Goal: Information Seeking & Learning: Find specific fact

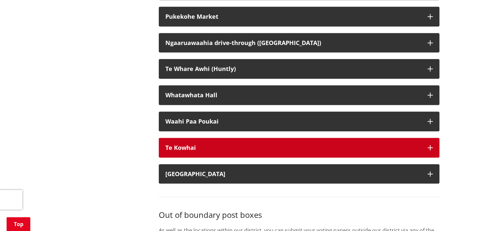
scroll to position [1547, 0]
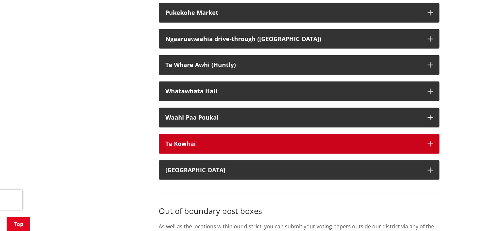
click at [312, 147] on button "Te Kowhai" at bounding box center [299, 144] width 281 height 20
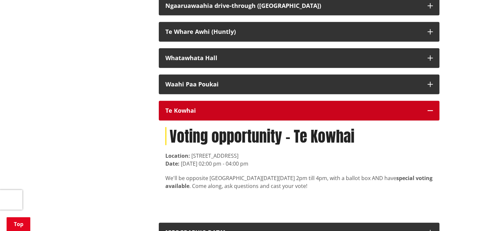
scroll to position [1613, 0]
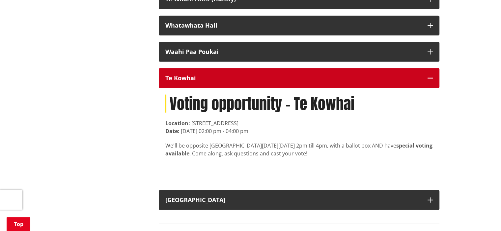
click at [433, 88] on button "Te Kowhai" at bounding box center [299, 78] width 281 height 20
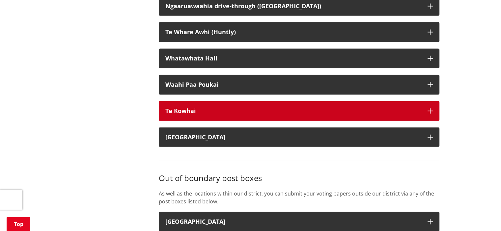
scroll to position [1547, 0]
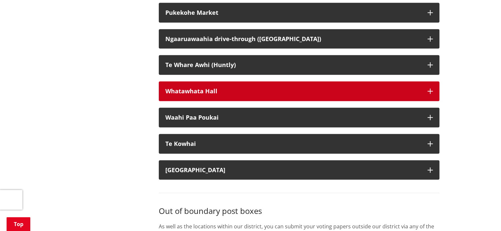
click at [433, 101] on button "Whatawhata Hall" at bounding box center [299, 92] width 281 height 20
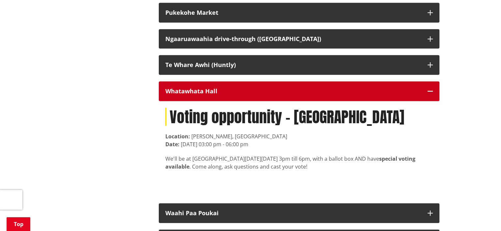
click at [431, 94] on icon "button" at bounding box center [429, 91] width 5 height 5
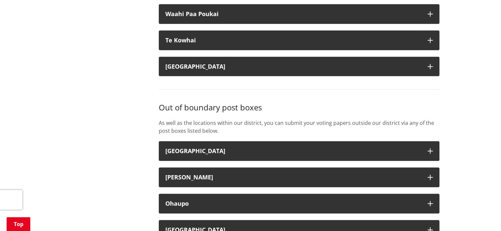
scroll to position [1712, 0]
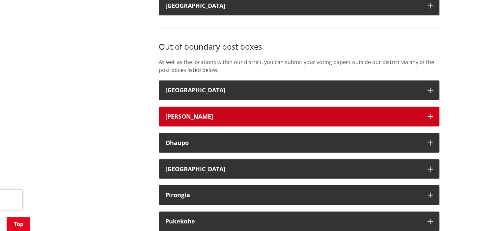
click at [430, 120] on icon "button" at bounding box center [429, 116] width 5 height 5
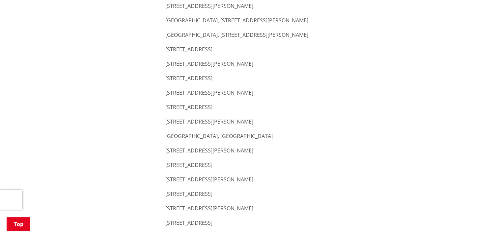
scroll to position [1844, 0]
click at [208, 96] on p "[STREET_ADDRESS][PERSON_NAME]" at bounding box center [298, 93] width 267 height 8
click at [230, 96] on p "[STREET_ADDRESS][PERSON_NAME]" at bounding box center [298, 93] width 267 height 8
drag, startPoint x: 231, startPoint y: 98, endPoint x: 163, endPoint y: 102, distance: 67.6
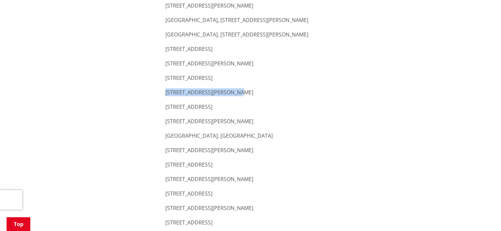
copy p "[STREET_ADDRESS][PERSON_NAME]"
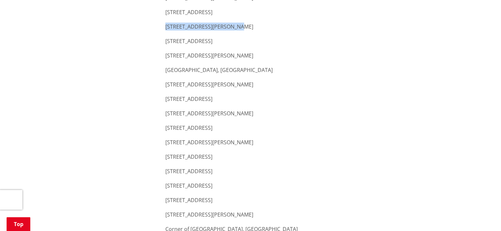
scroll to position [1942, 0]
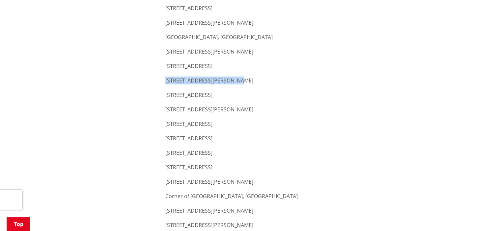
drag, startPoint x: 236, startPoint y: 88, endPoint x: 160, endPoint y: 91, distance: 75.5
copy p "[STREET_ADDRESS][PERSON_NAME]"
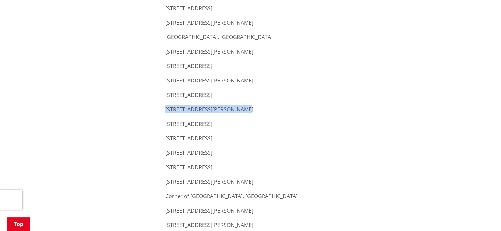
drag, startPoint x: 246, startPoint y: 114, endPoint x: 165, endPoint y: 120, distance: 81.2
click at [165, 114] on p "[STREET_ADDRESS][PERSON_NAME]" at bounding box center [298, 110] width 267 height 8
copy p "[STREET_ADDRESS][PERSON_NAME]"
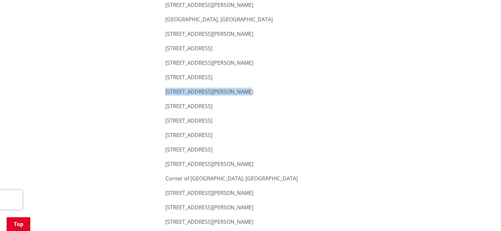
scroll to position [1975, 0]
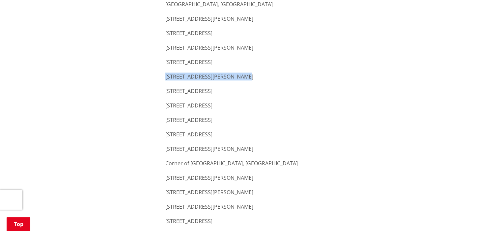
drag, startPoint x: 254, startPoint y: 127, endPoint x: 167, endPoint y: 129, distance: 86.6
click at [167, 124] on p "[STREET_ADDRESS]" at bounding box center [298, 120] width 267 height 8
drag, startPoint x: 166, startPoint y: 129, endPoint x: 269, endPoint y: 128, distance: 103.1
click at [269, 124] on p "[STREET_ADDRESS]" at bounding box center [298, 120] width 267 height 8
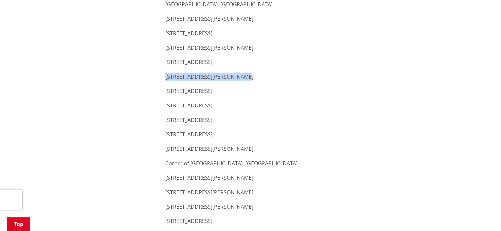
copy p "[STREET_ADDRESS]"
